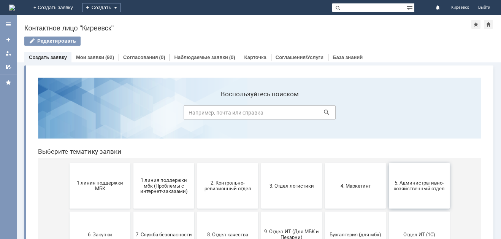
click at [446, 199] on button "5. Административно-хозяйственный отдел" at bounding box center [419, 186] width 61 height 46
click at [305, 202] on button "3. Отдел логистики" at bounding box center [291, 186] width 61 height 46
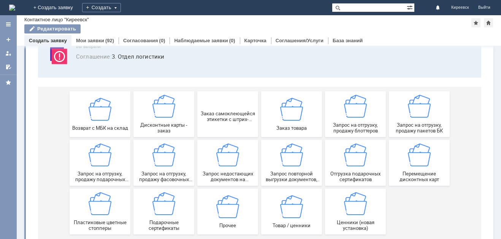
scroll to position [72, 0]
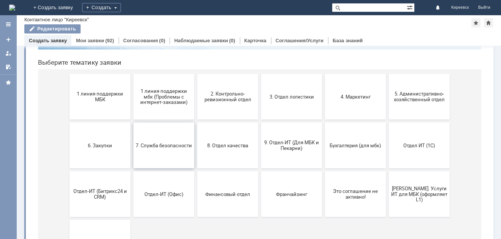
click at [152, 160] on button "7. Служба безопасности" at bounding box center [163, 145] width 61 height 46
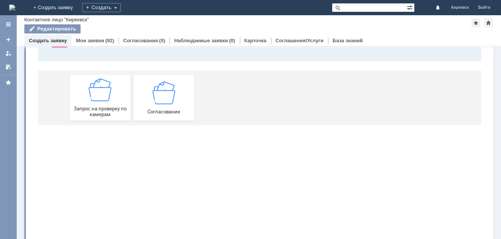
scroll to position [0, 0]
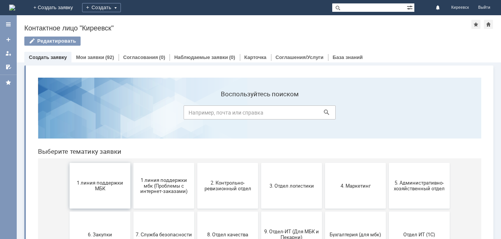
click at [101, 183] on span "1 линия поддержки МБК" at bounding box center [100, 185] width 56 height 11
click at [217, 190] on span "2. Контрольно-ревизионный отдел" at bounding box center [227, 185] width 56 height 11
click at [278, 191] on button "3. Отдел логистики" at bounding box center [291, 186] width 61 height 46
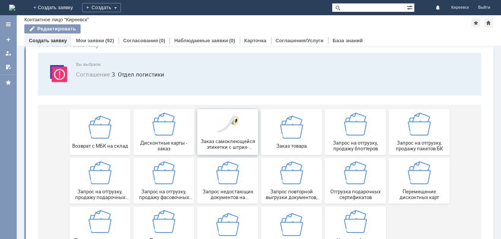
scroll to position [72, 0]
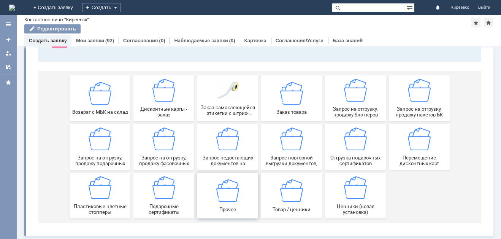
click at [225, 207] on span "Прочее" at bounding box center [227, 209] width 56 height 6
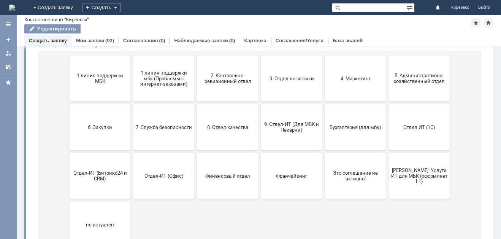
scroll to position [114, 0]
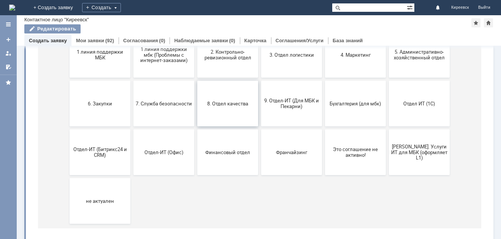
click at [222, 118] on button "8. Отдел качества" at bounding box center [227, 104] width 61 height 46
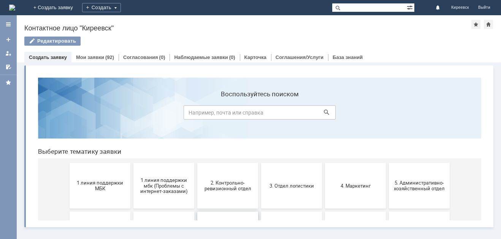
scroll to position [0, 0]
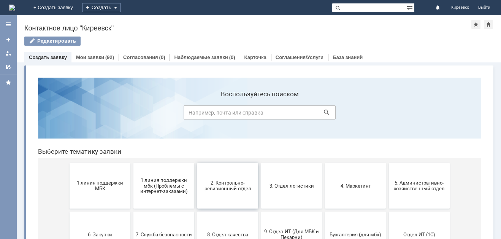
click at [228, 195] on button "2. Контрольно-ревизионный отдел" at bounding box center [227, 186] width 61 height 46
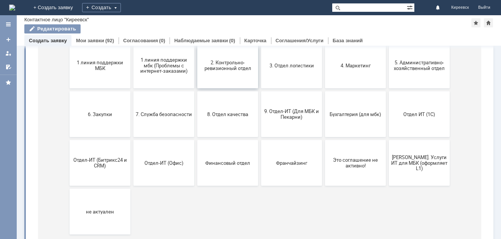
scroll to position [114, 0]
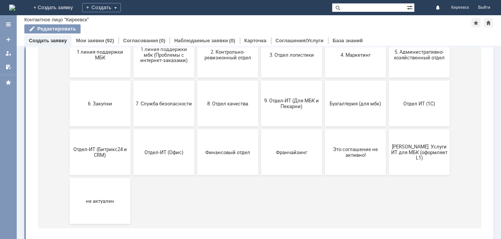
click at [152, 160] on button "Отдел-ИТ (Офис)" at bounding box center [163, 152] width 61 height 46
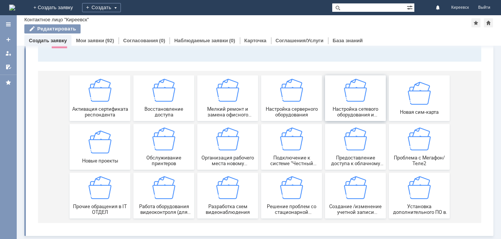
scroll to position [72, 0]
click at [160, 149] on img at bounding box center [163, 138] width 23 height 23
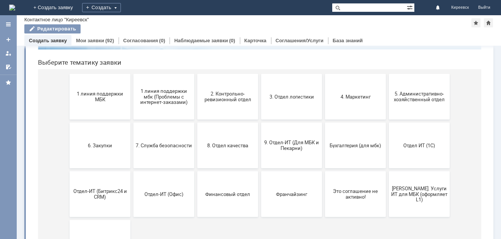
scroll to position [0, 0]
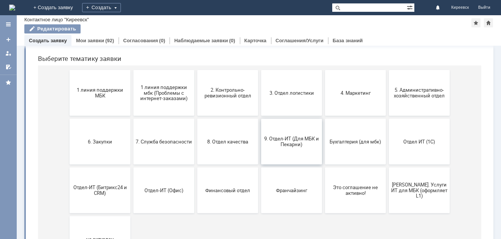
click at [278, 148] on button "9. Отдел-ИТ (Для МБК и Пекарни)" at bounding box center [291, 142] width 61 height 46
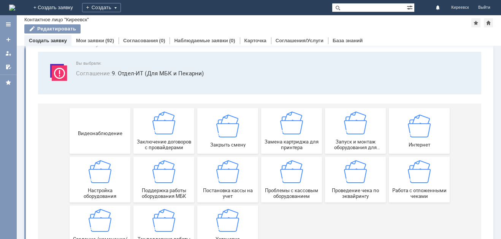
scroll to position [72, 0]
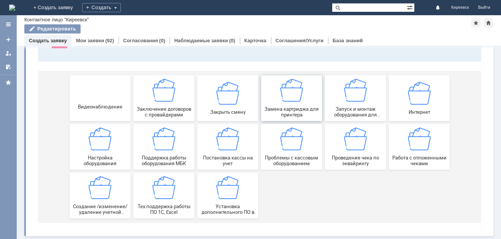
click at [281, 93] on img at bounding box center [291, 90] width 23 height 23
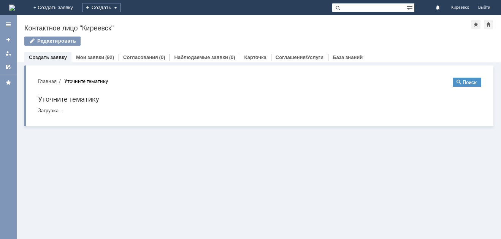
scroll to position [0, 0]
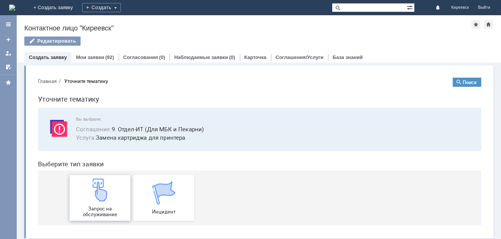
click at [100, 199] on img at bounding box center [100, 189] width 23 height 23
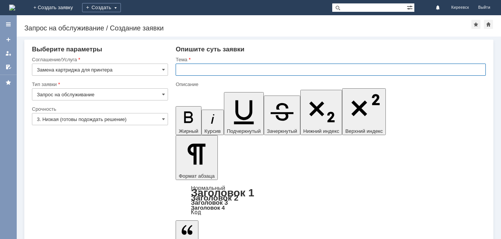
click at [213, 65] on input "text" at bounding box center [331, 69] width 310 height 12
type input "МБК Киреевск Замена картриджа"
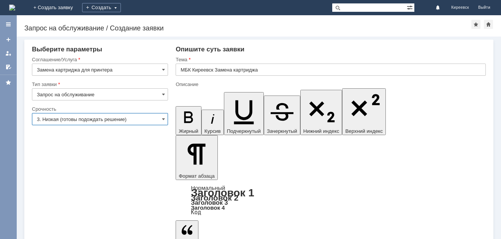
click at [102, 119] on input "3. Низкая (готовы подождать решение)" at bounding box center [100, 119] width 136 height 12
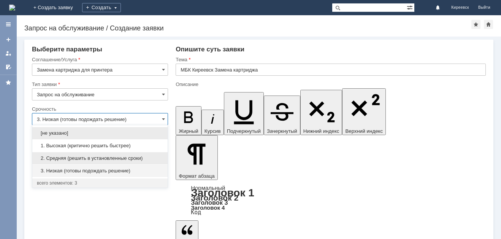
click at [91, 155] on span "2. Средняя (решить в установленные сроки)" at bounding box center [100, 158] width 126 height 6
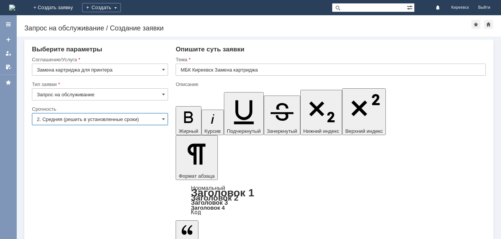
type input "2. Средняя (решить в установленные сроки)"
